Goal: Task Accomplishment & Management: Manage account settings

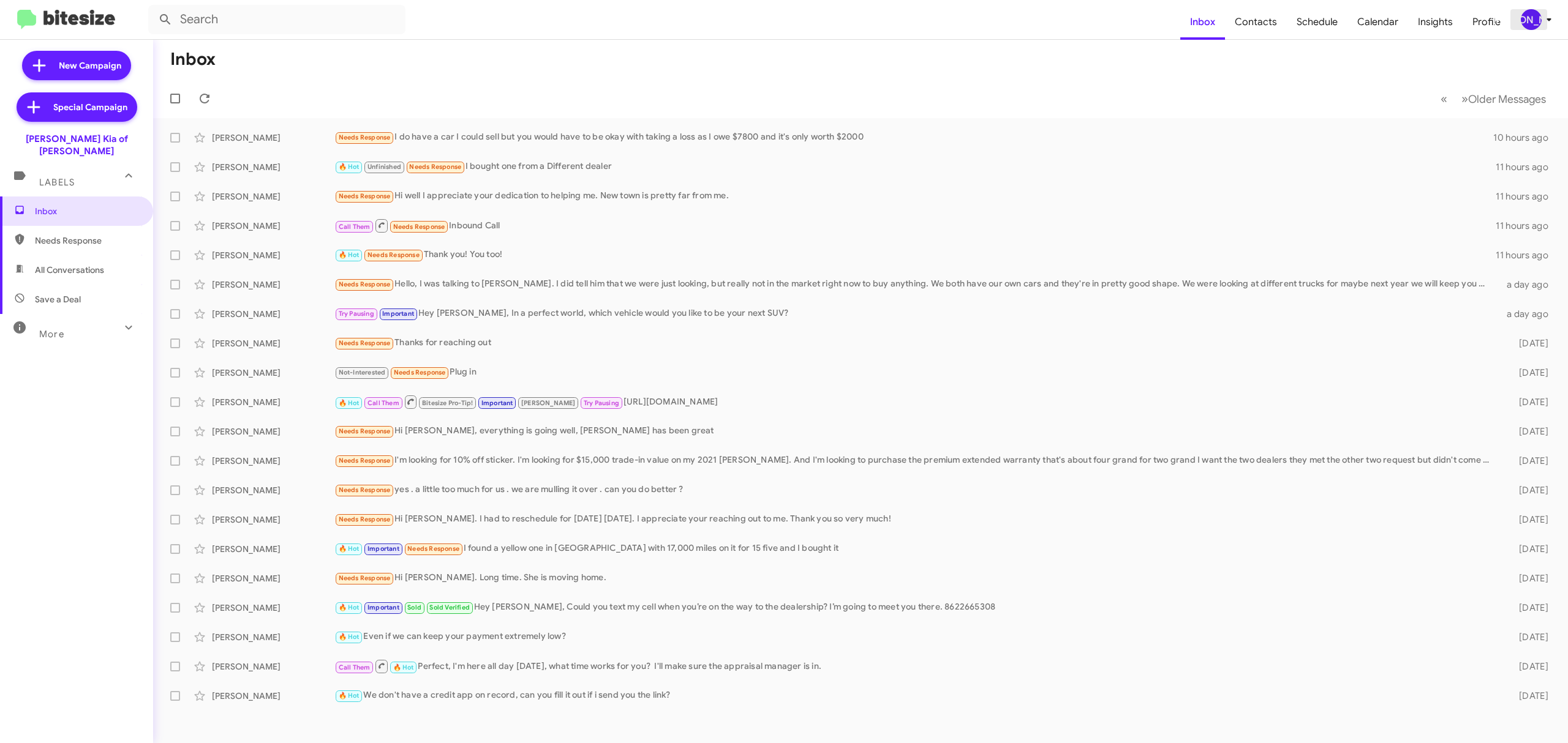
click at [1529, 22] on div "[PERSON_NAME]" at bounding box center [1531, 19] width 21 height 21
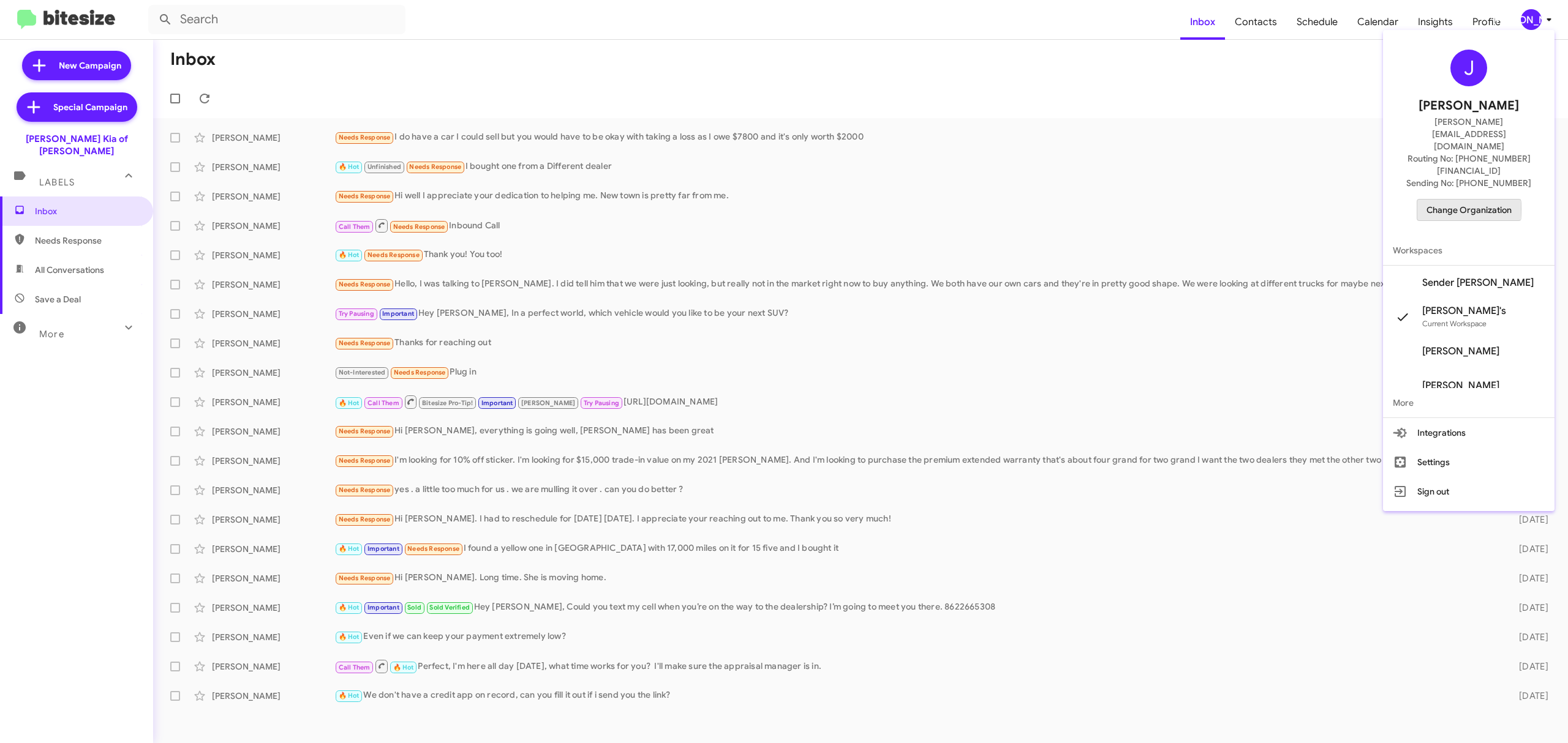
click at [1458, 200] on span "Change Organization" at bounding box center [1469, 210] width 85 height 21
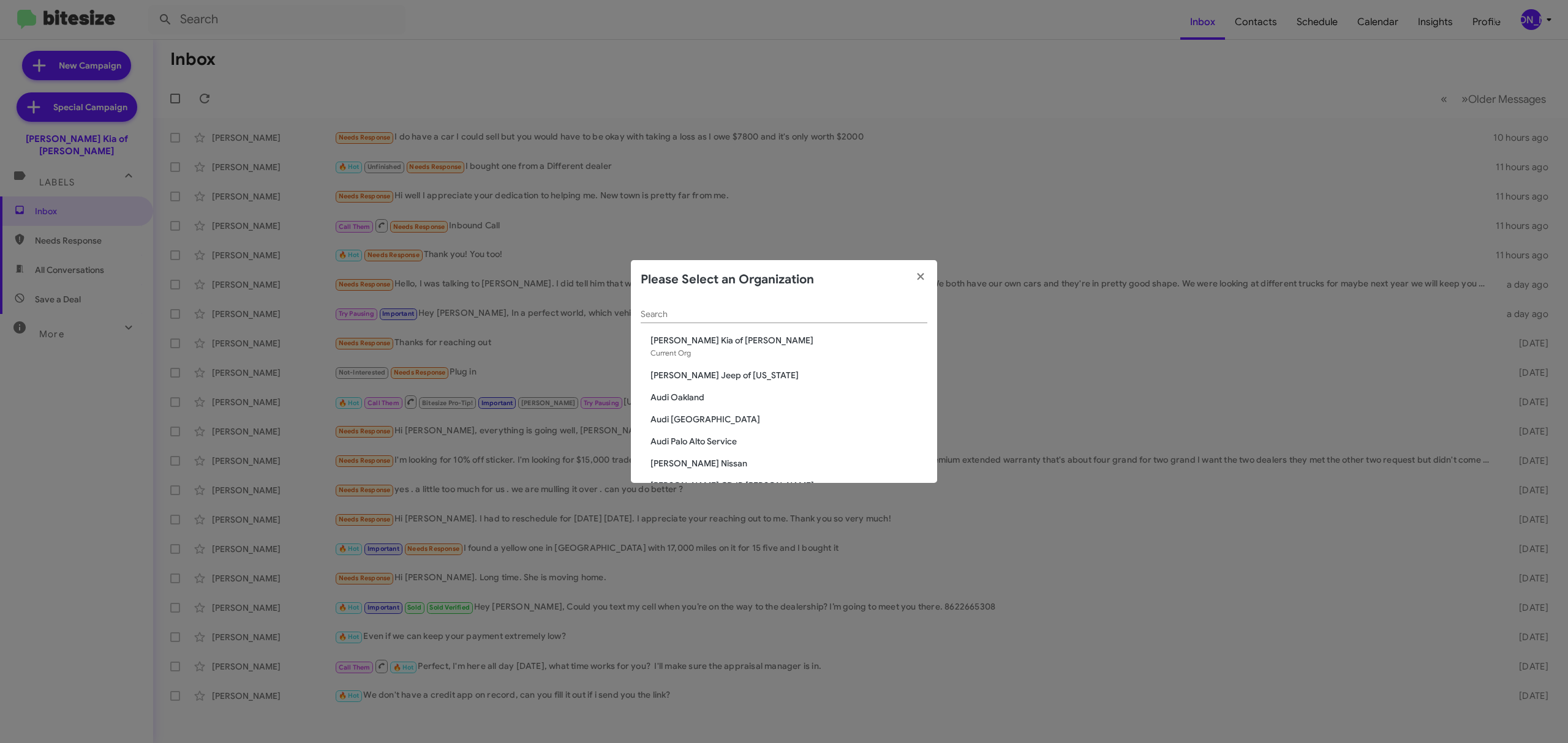
click at [880, 304] on div "Search" at bounding box center [784, 311] width 287 height 24
drag, startPoint x: 880, startPoint y: 304, endPoint x: 868, endPoint y: 307, distance: 12.4
click at [868, 307] on div "Search" at bounding box center [784, 311] width 287 height 24
click at [838, 317] on input "Search" at bounding box center [784, 314] width 287 height 10
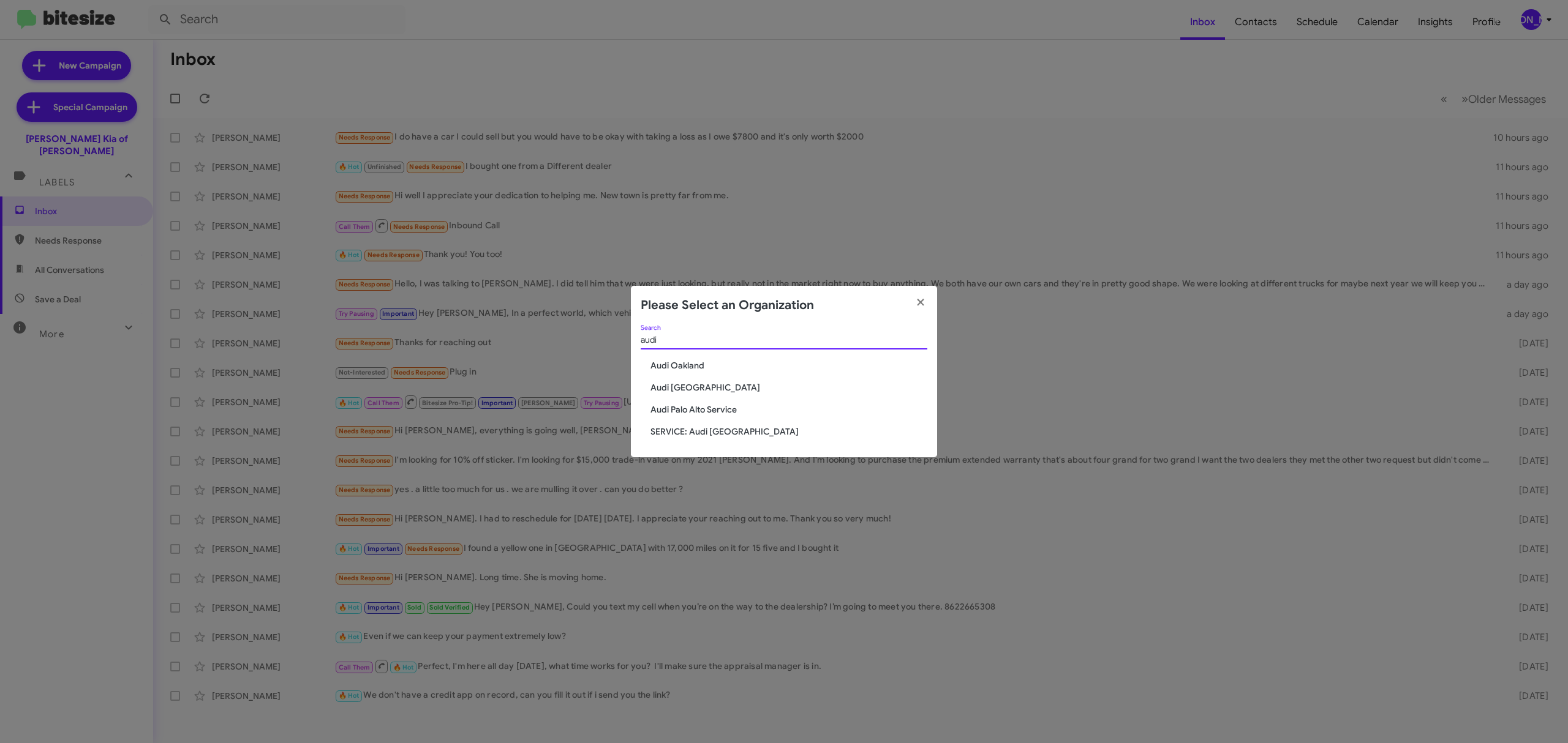
type input "audi"
click at [701, 366] on span "Audi Oakland" at bounding box center [789, 366] width 277 height 13
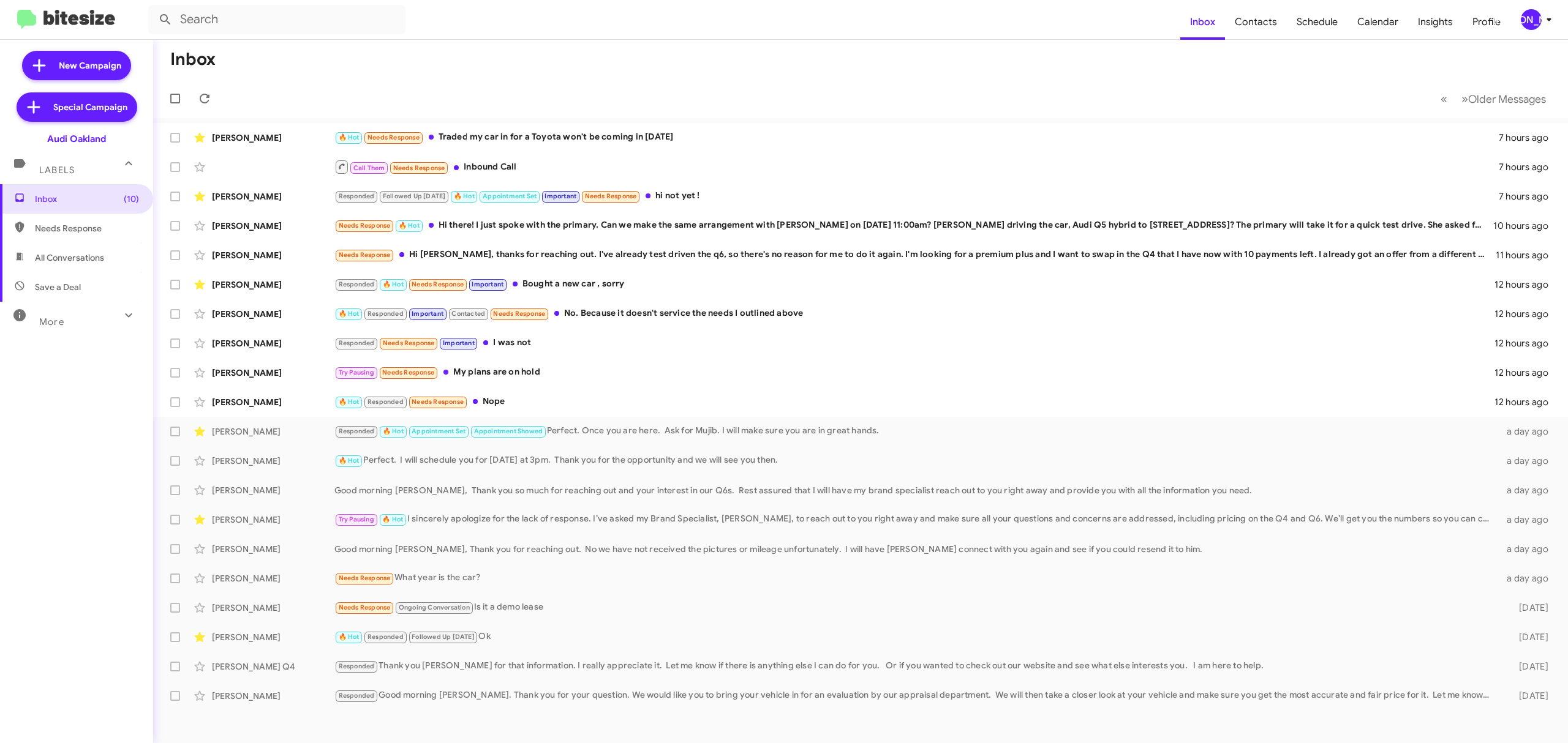
click at [1543, 14] on icon at bounding box center [1549, 20] width 14 height 14
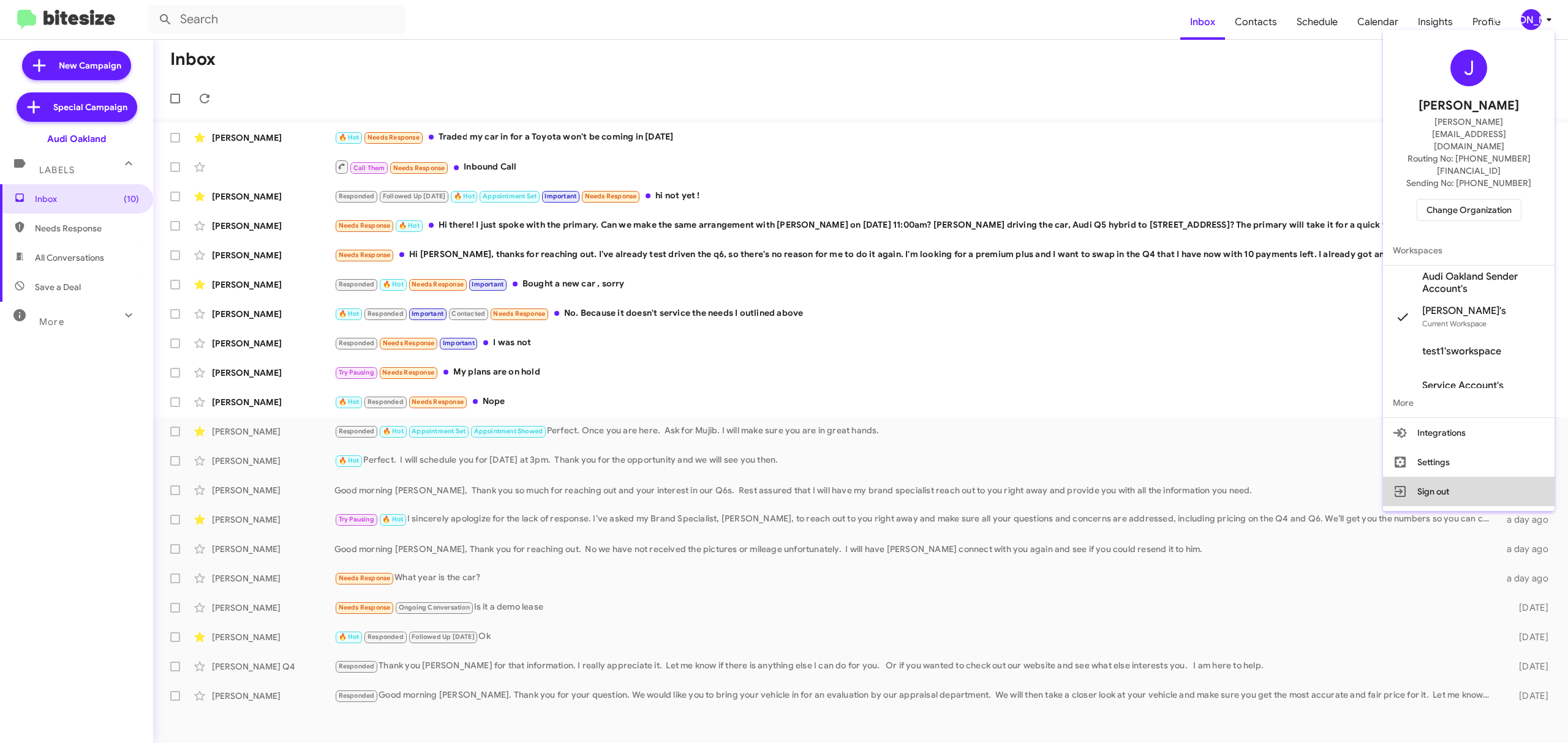
click at [1417, 477] on button "Sign out" at bounding box center [1468, 491] width 171 height 29
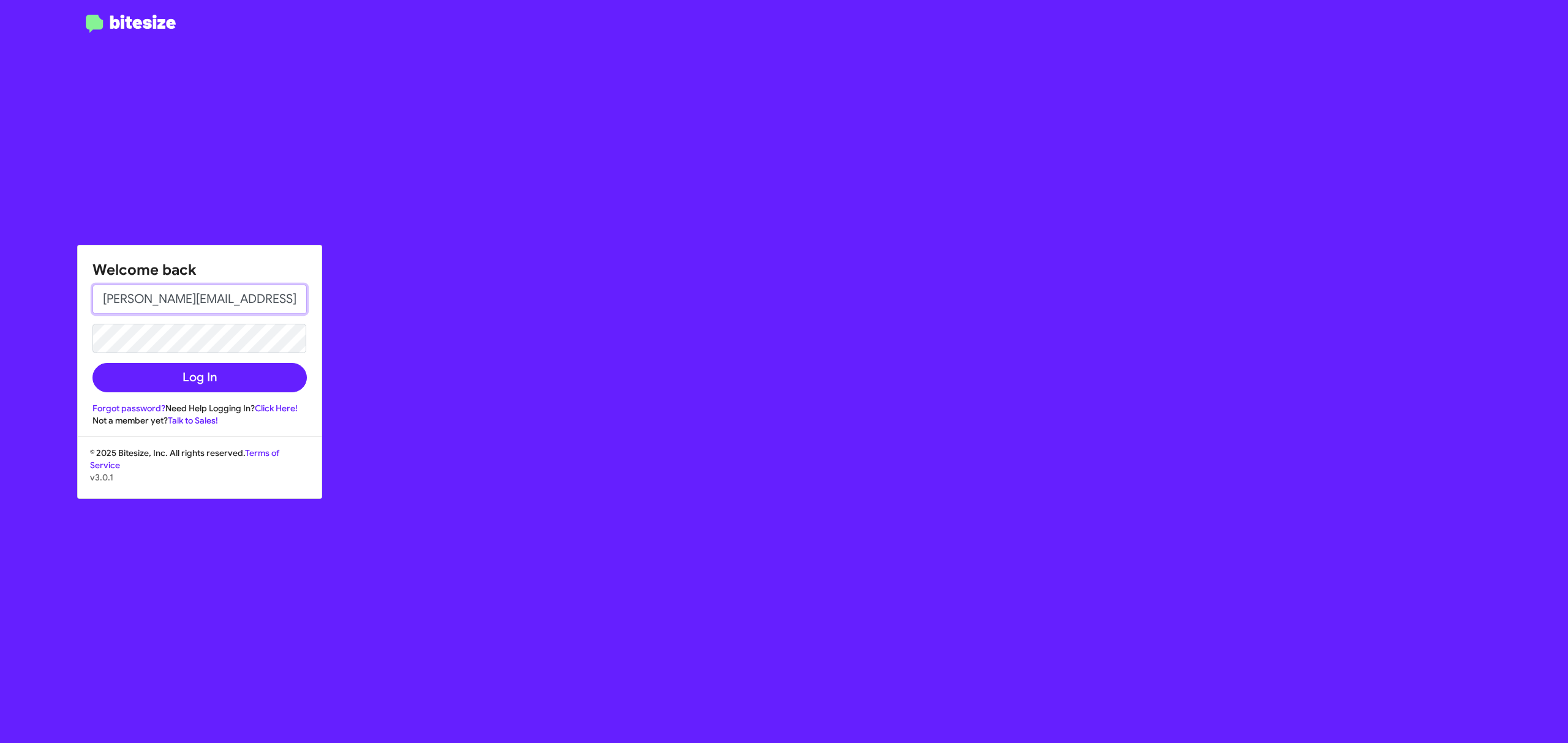
click at [248, 285] on input "[PERSON_NAME][EMAIL_ADDRESS][DOMAIN_NAME]" at bounding box center [199, 300] width 215 height 29
type input "jeks.ocampo1717@gmail.com"
click at [234, 382] on button "Log In" at bounding box center [199, 377] width 215 height 29
